Goal: Task Accomplishment & Management: Manage account settings

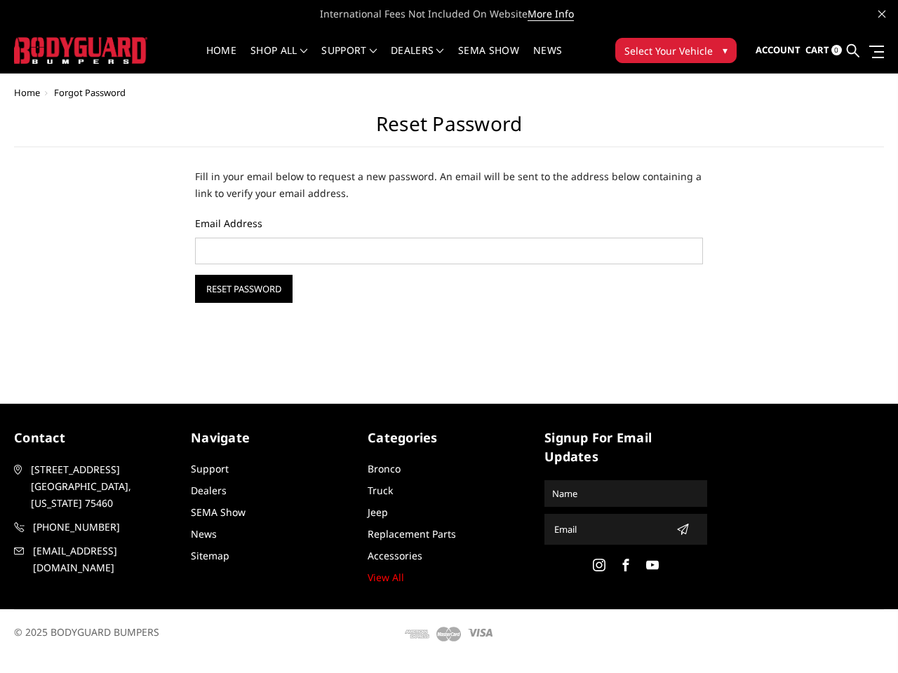
click at [449, 329] on div "Home Forgot Password Reset Password Fill in your email below to request a new p…" at bounding box center [449, 228] width 898 height 281
click at [384, 50] on li "Support FAQ Install Instructions Shipping Warranty Terms & Conditions Cancellat…" at bounding box center [348, 59] width 69 height 27
click at [384, 59] on li "Support FAQ Install Instructions Shipping Warranty Terms & Conditions Cancellat…" at bounding box center [348, 59] width 69 height 27
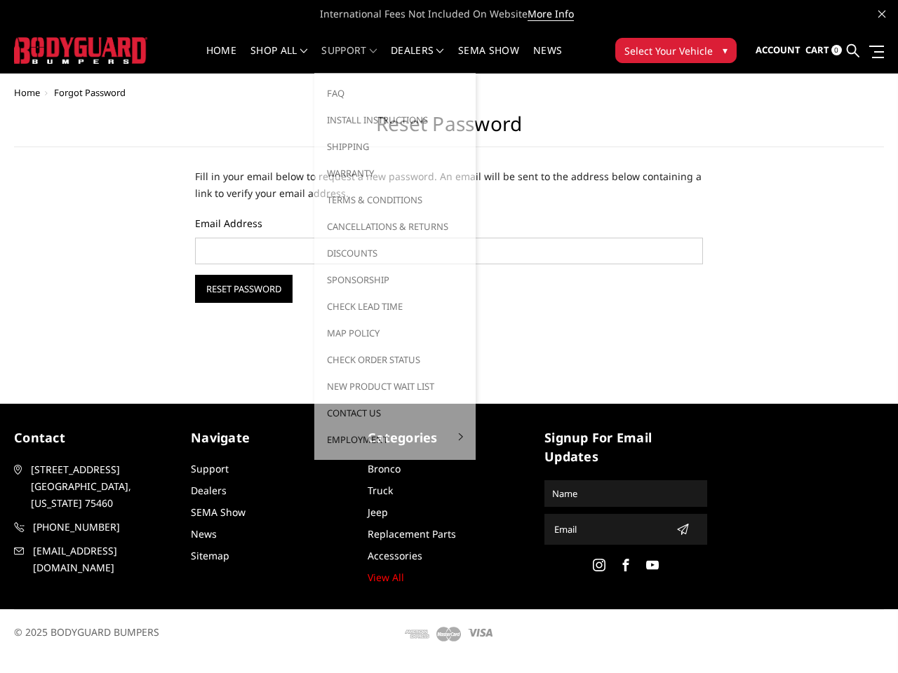
click at [675, 50] on span "Select Your Vehicle" at bounding box center [668, 50] width 88 height 15
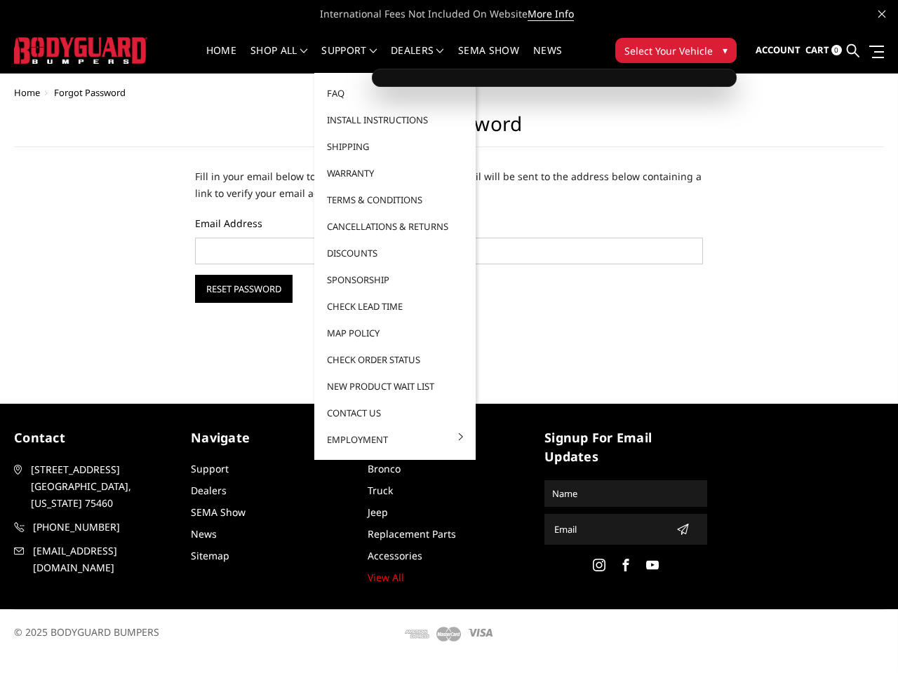
click at [675, 50] on span "Select Your Vehicle" at bounding box center [668, 50] width 88 height 15
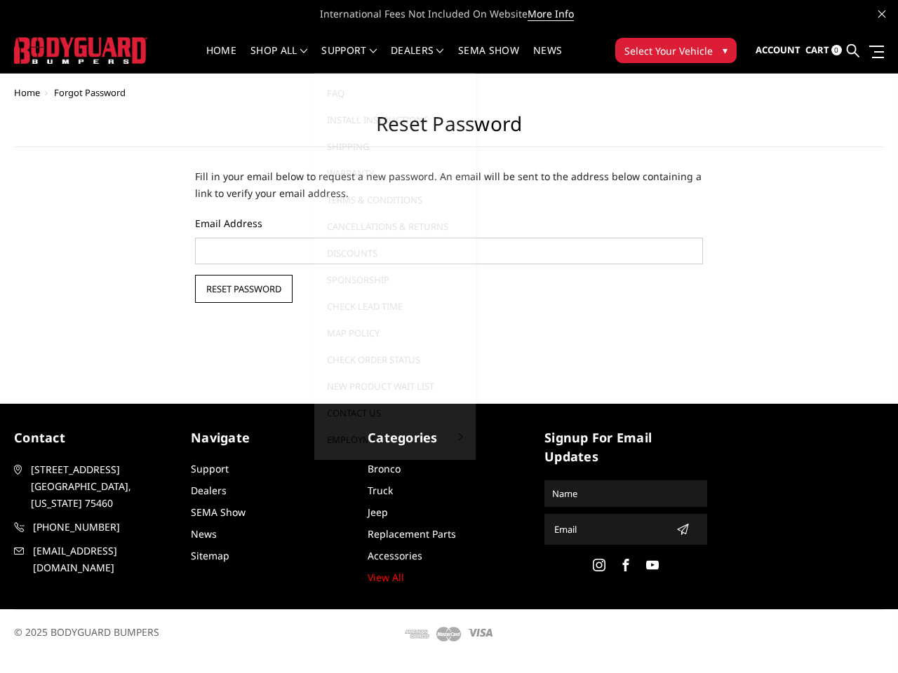
click at [243, 289] on input "Reset Password" at bounding box center [243, 289] width 97 height 28
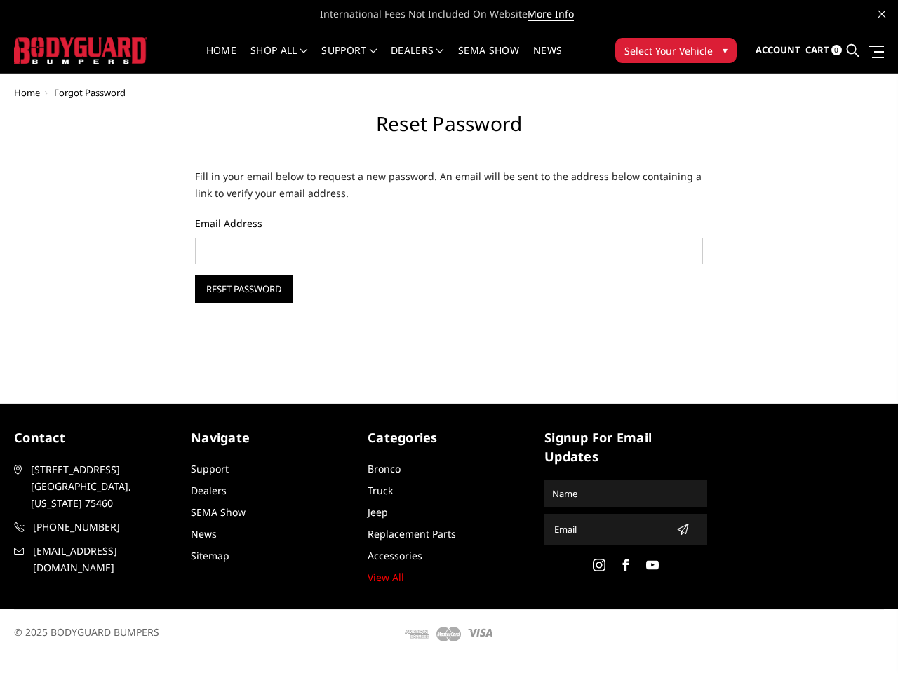
click at [678, 530] on icon "submit" at bounding box center [682, 529] width 11 height 11
